Goal: Check status: Check status

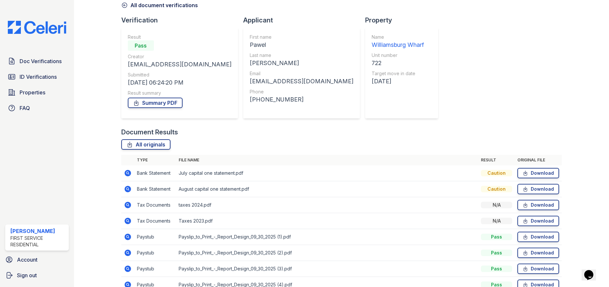
scroll to position [67, 0]
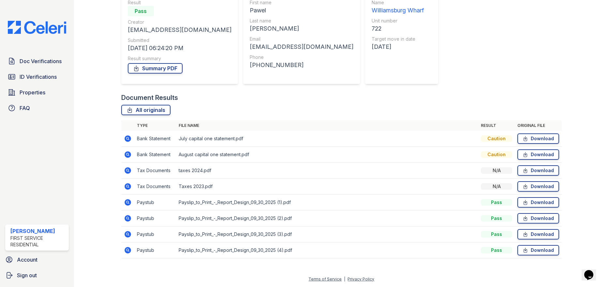
click at [127, 249] on icon at bounding box center [128, 250] width 7 height 7
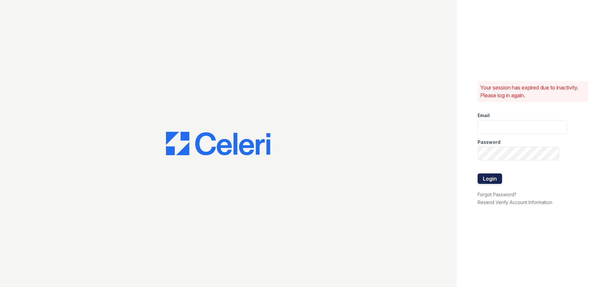
type input "ruth.planitzer@corcoran.com"
click at [491, 178] on button "Login" at bounding box center [490, 179] width 24 height 10
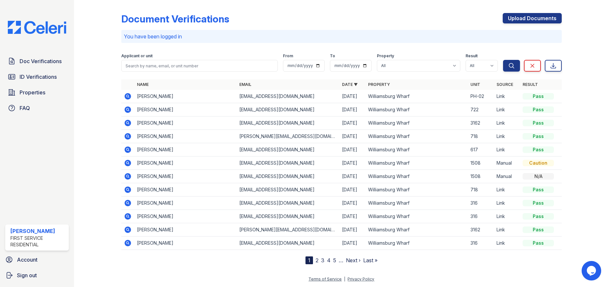
click at [127, 107] on icon at bounding box center [128, 110] width 7 height 7
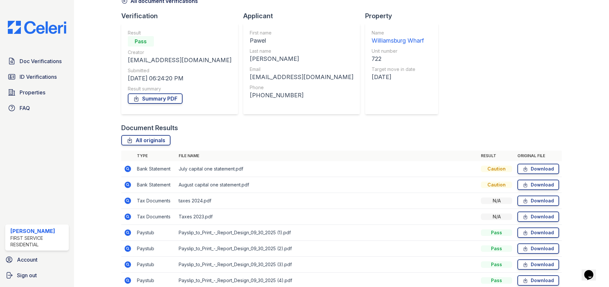
scroll to position [67, 0]
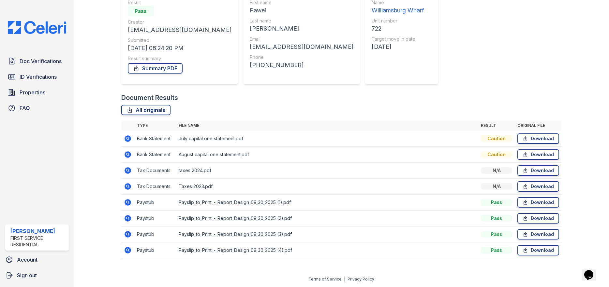
click at [124, 202] on icon at bounding box center [128, 203] width 8 height 8
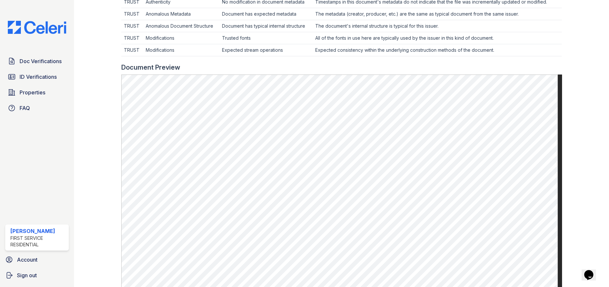
scroll to position [293, 0]
